Goal: Entertainment & Leisure: Consume media (video, audio)

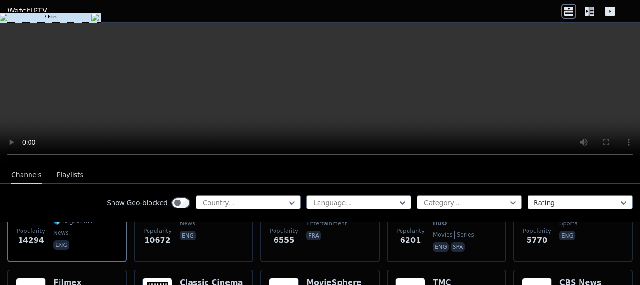
scroll to position [94, 0]
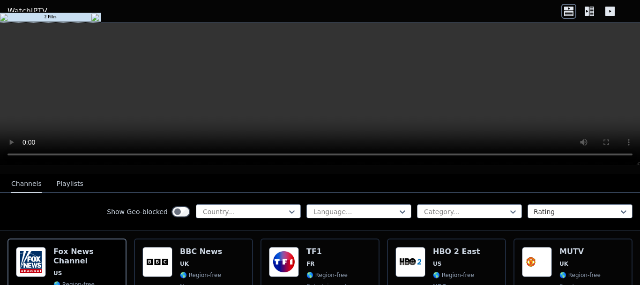
click at [95, 16] on img at bounding box center [95, 18] width 9 height 8
click at [592, 8] on icon at bounding box center [592, 11] width 5 height 9
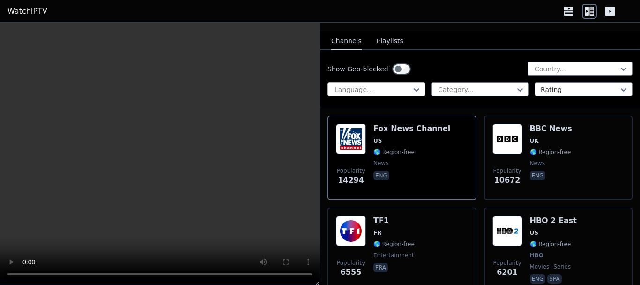
click at [406, 85] on div at bounding box center [373, 89] width 78 height 9
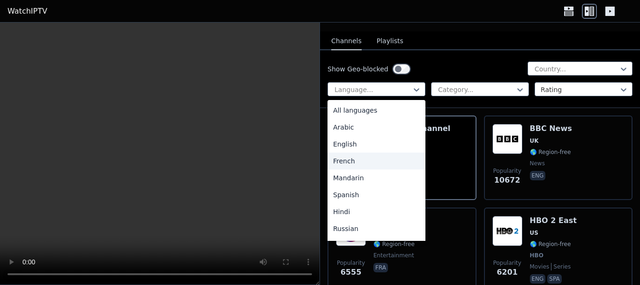
click at [379, 152] on div "French" at bounding box center [377, 160] width 98 height 17
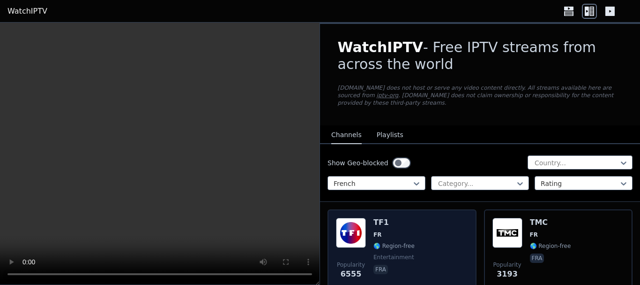
click at [386, 231] on span "FR" at bounding box center [394, 235] width 41 height 8
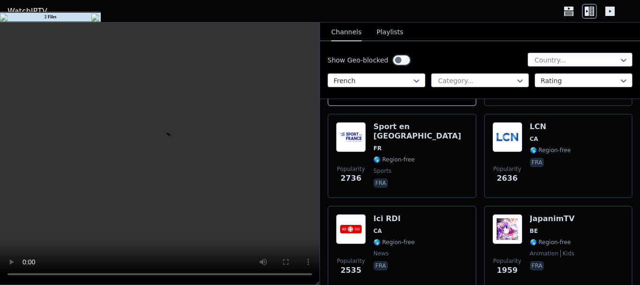
scroll to position [281, 0]
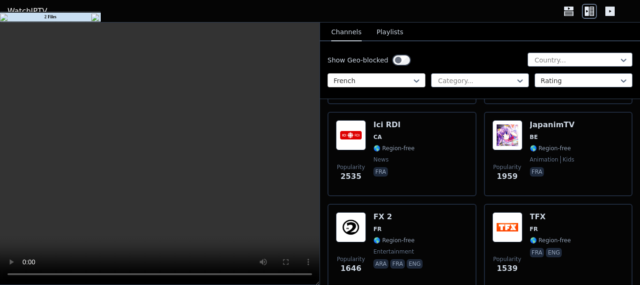
click at [369, 78] on div at bounding box center [373, 80] width 78 height 9
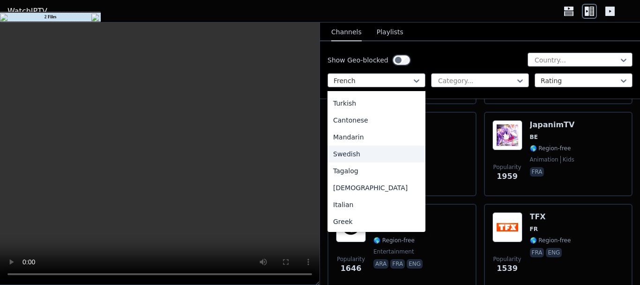
scroll to position [188, 0]
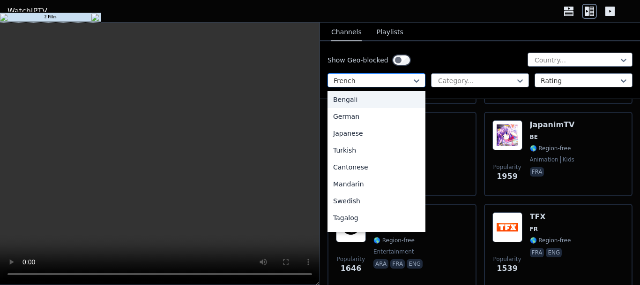
click at [402, 78] on div at bounding box center [373, 80] width 78 height 9
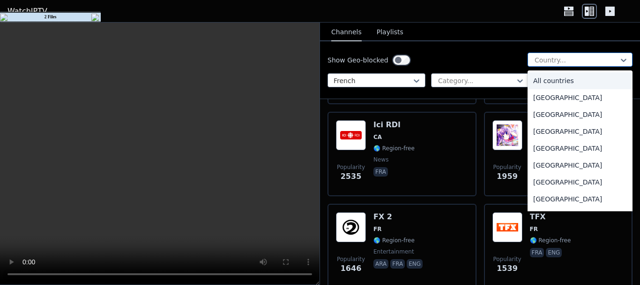
click at [534, 62] on div at bounding box center [576, 59] width 85 height 9
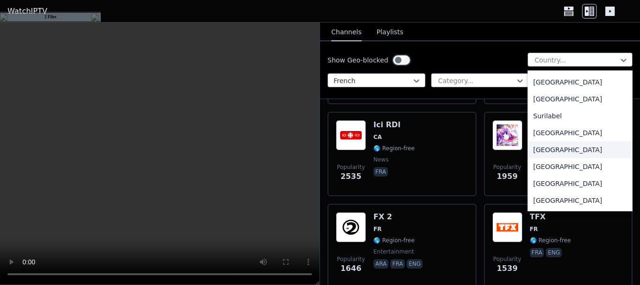
scroll to position [3094, 0]
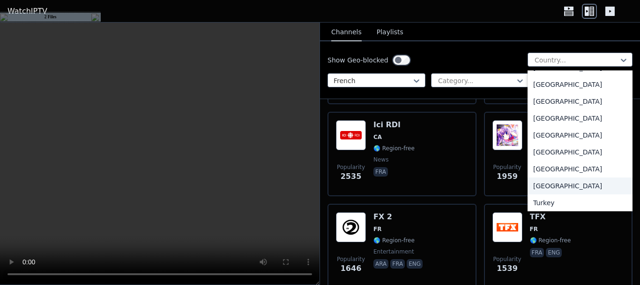
click at [548, 182] on div "[GEOGRAPHIC_DATA]" at bounding box center [580, 185] width 105 height 17
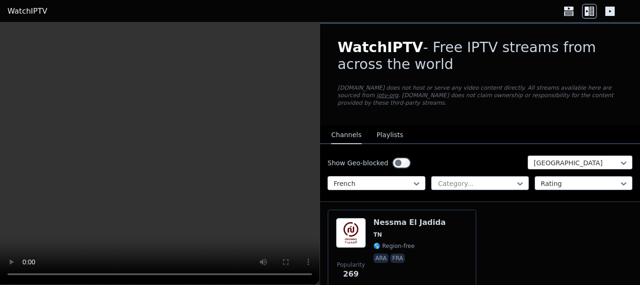
click at [400, 176] on div "French" at bounding box center [377, 183] width 98 height 14
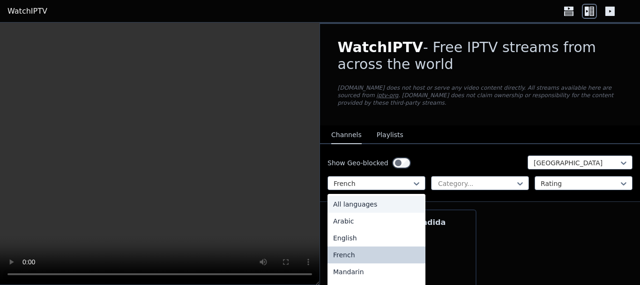
click at [384, 196] on div "All languages" at bounding box center [377, 204] width 98 height 17
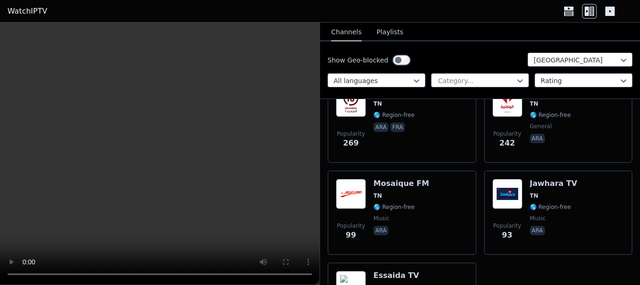
scroll to position [84, 0]
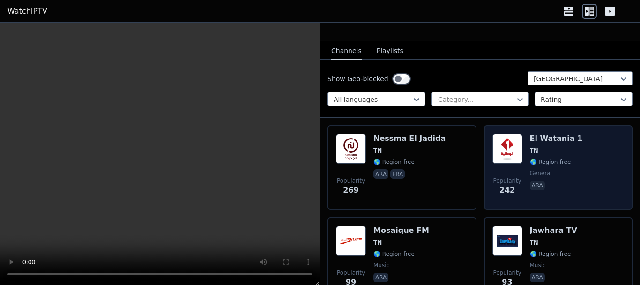
click at [554, 147] on div "El Watania 1 TN 🌎 Region-free general ara" at bounding box center [556, 168] width 53 height 68
click at [503, 142] on img at bounding box center [508, 149] width 30 height 30
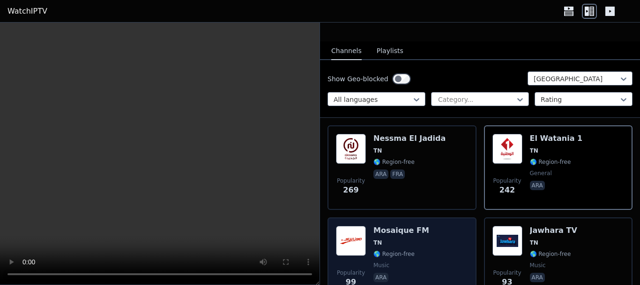
click at [432, 230] on div "Popularity 99 Mosaique FM [GEOGRAPHIC_DATA] 🌎 Region-free music ara" at bounding box center [402, 260] width 132 height 68
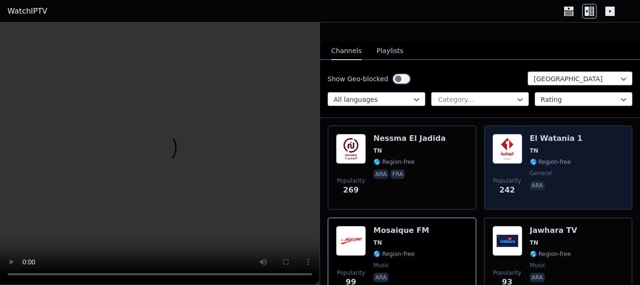
click at [512, 141] on img at bounding box center [508, 149] width 30 height 30
